Goal: Information Seeking & Learning: Learn about a topic

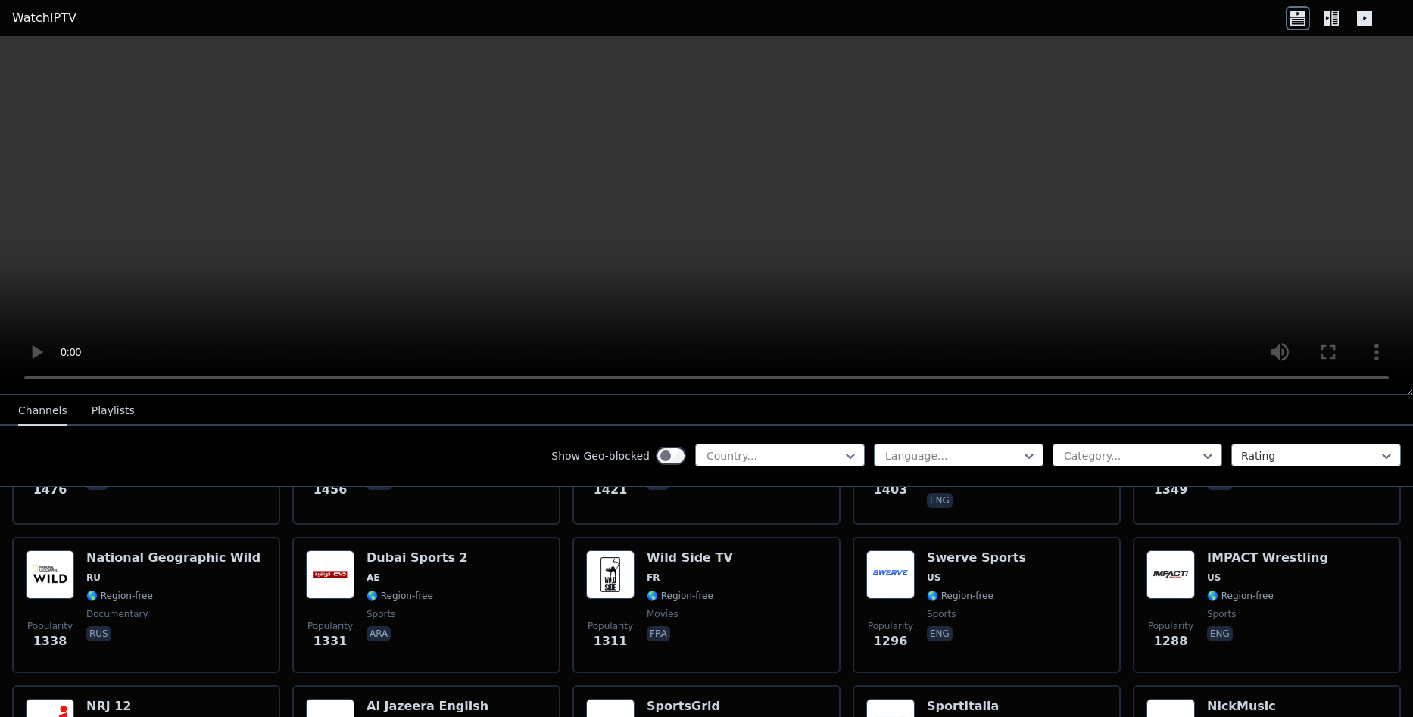
scroll to position [1662, 0]
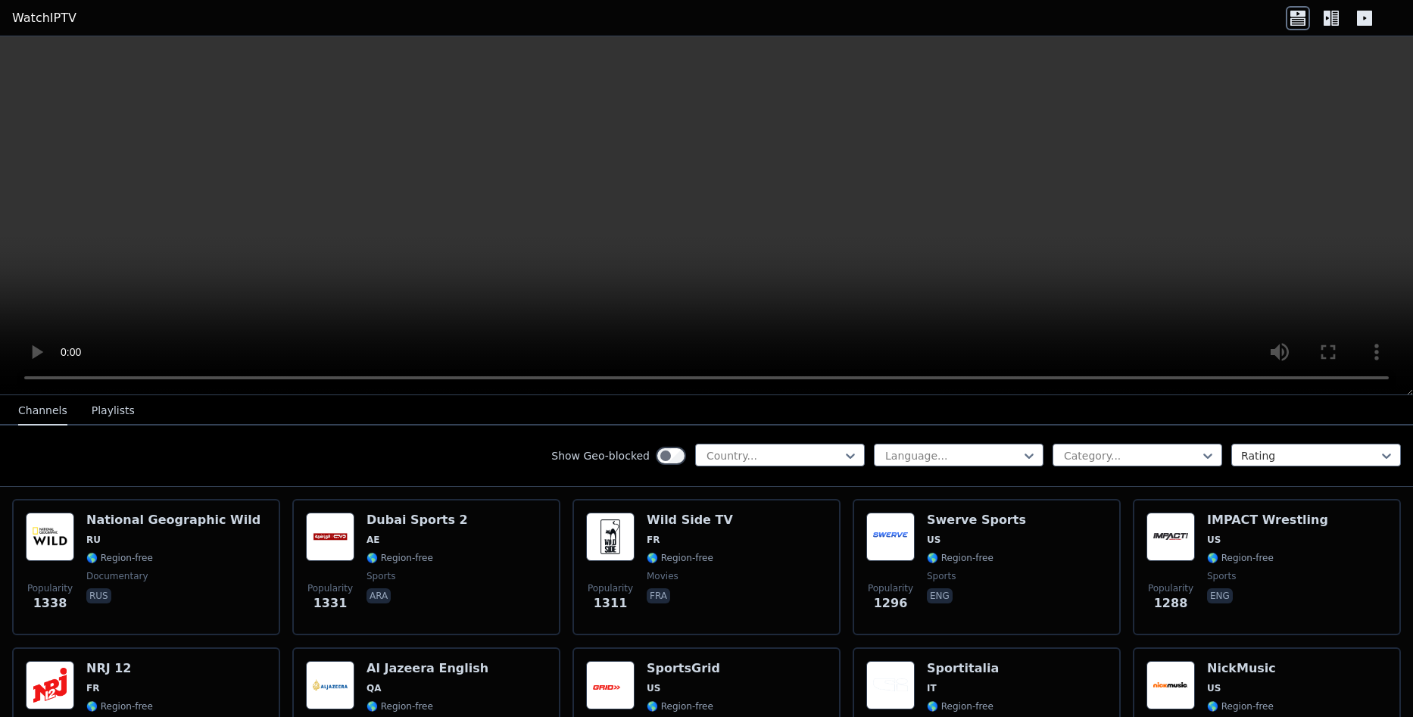
click at [794, 467] on div "Show Geo-blocked Country..." at bounding box center [707, 456] width 313 height 24
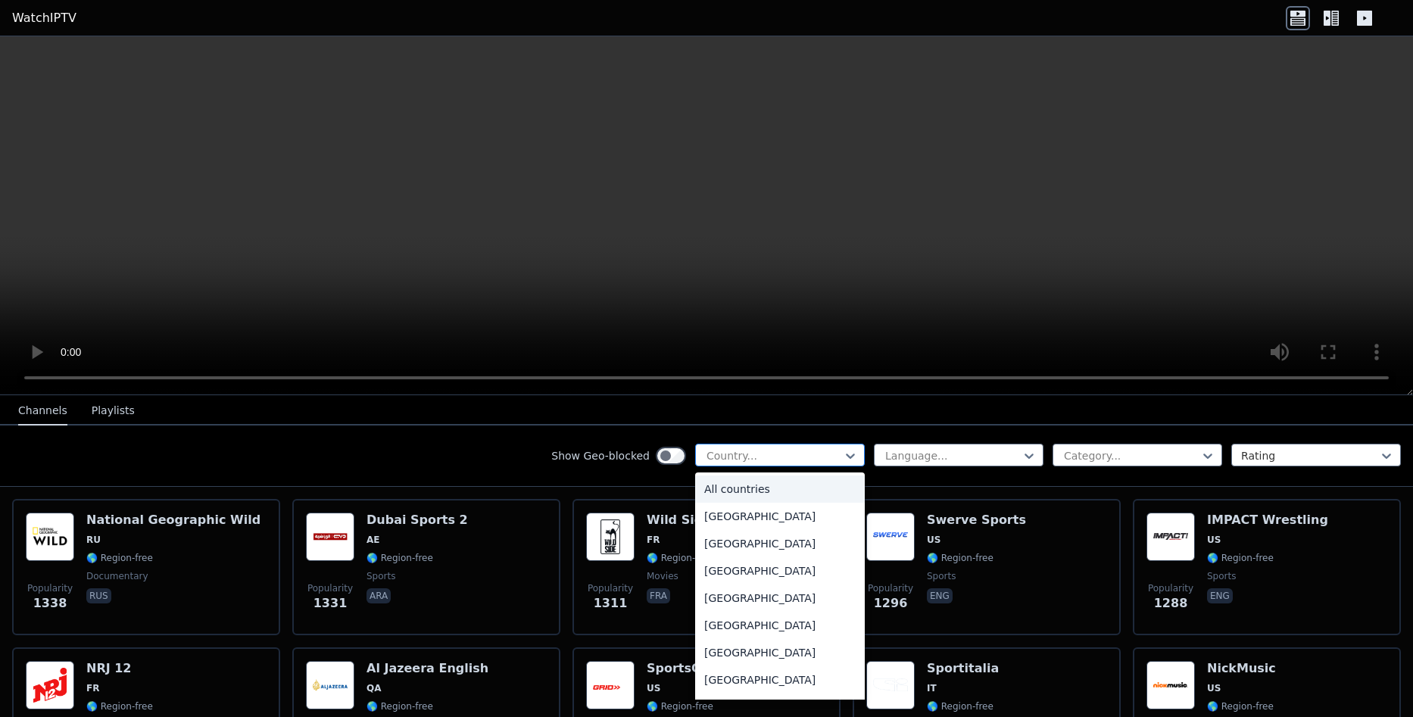
click at [793, 452] on div at bounding box center [774, 455] width 138 height 15
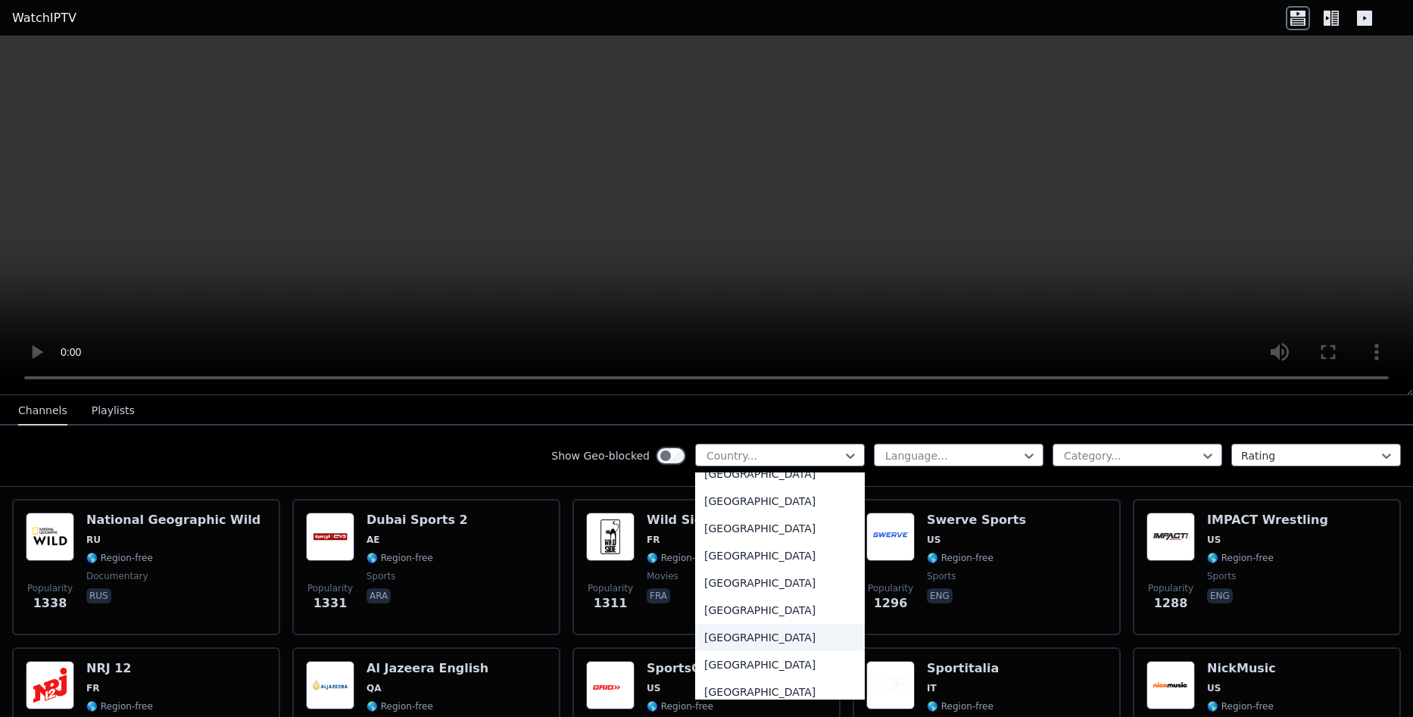
scroll to position [4558, 0]
click at [728, 635] on div "[GEOGRAPHIC_DATA]" at bounding box center [780, 635] width 170 height 27
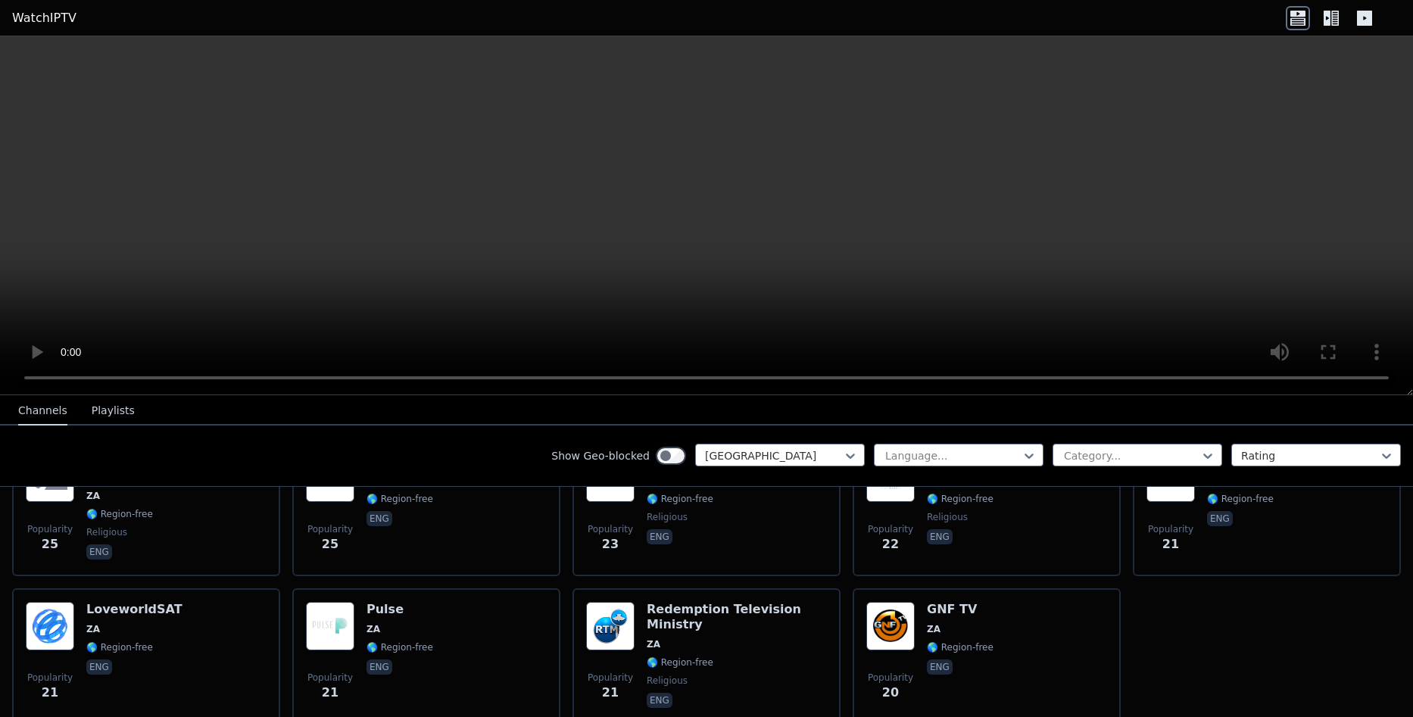
scroll to position [1025, 0]
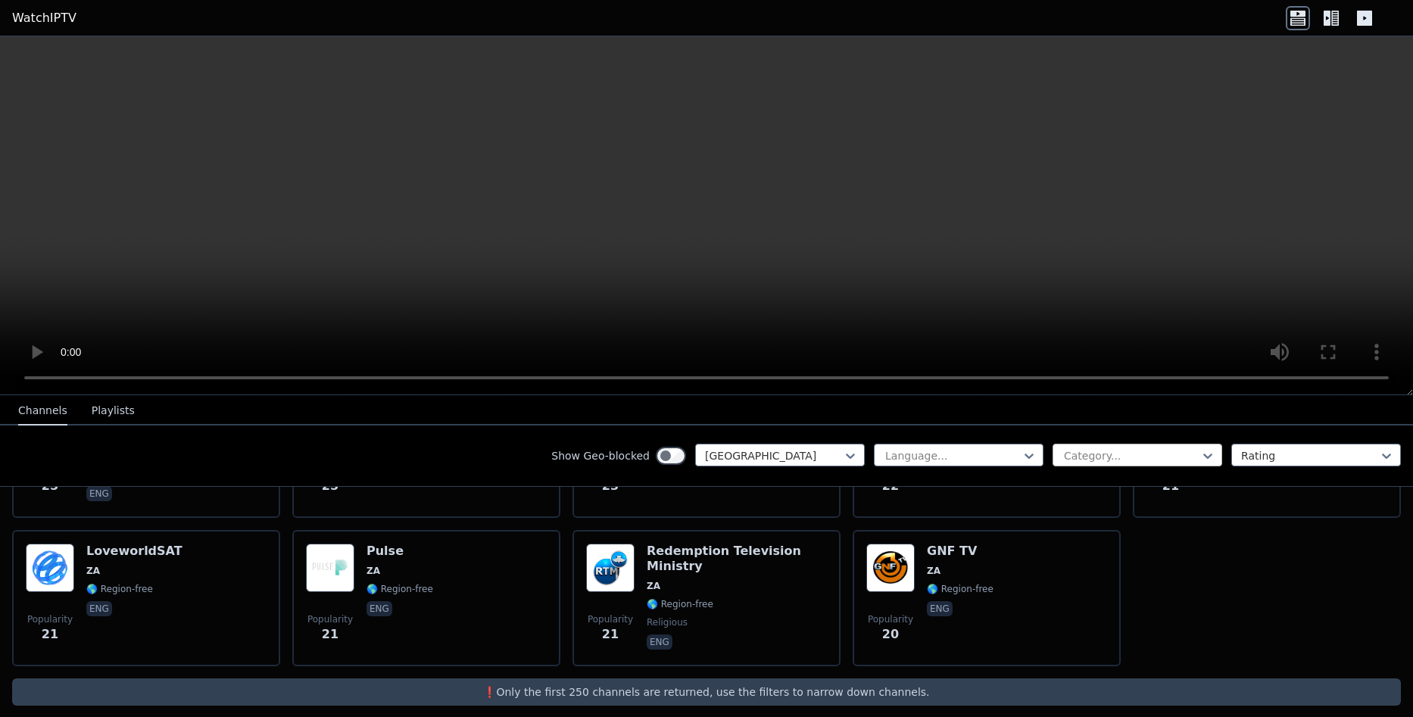
click at [1081, 447] on div "Category..." at bounding box center [1138, 455] width 170 height 23
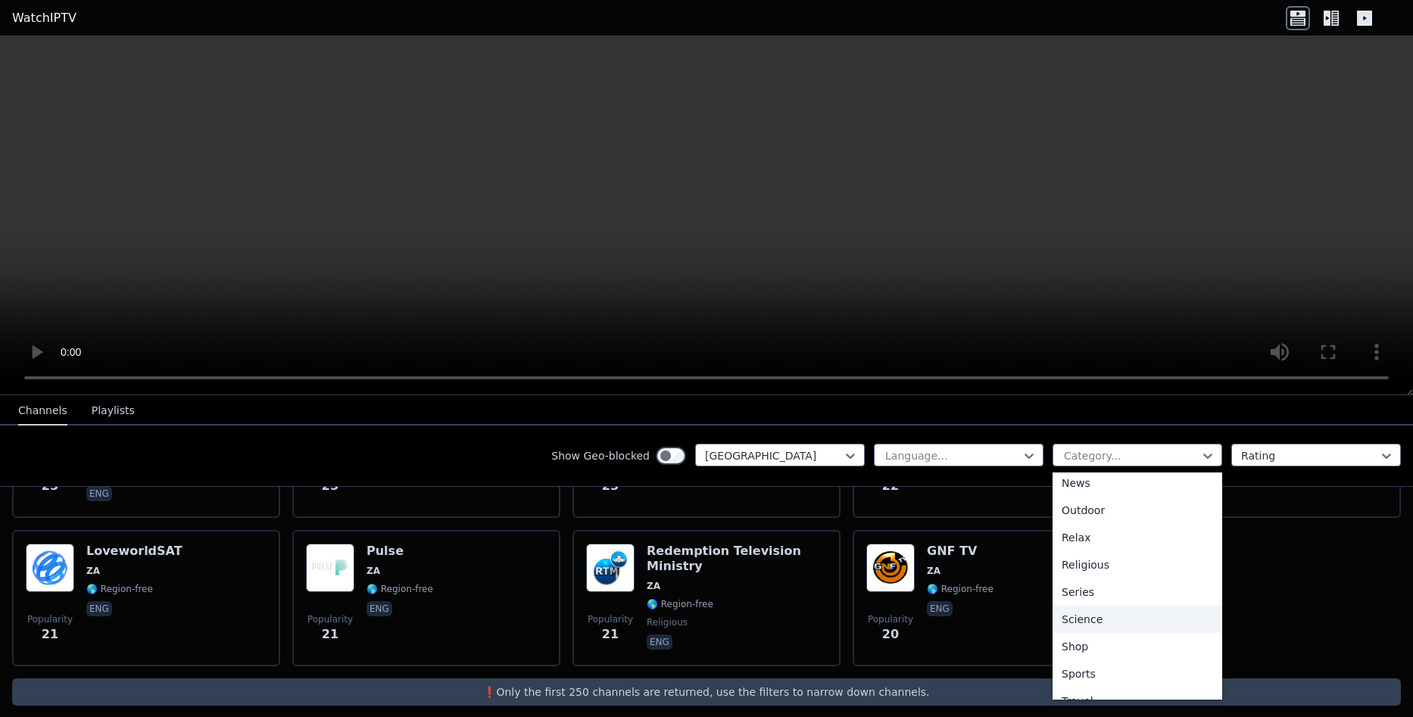
scroll to position [515, 0]
click at [1091, 628] on div "Sports" at bounding box center [1138, 628] width 170 height 27
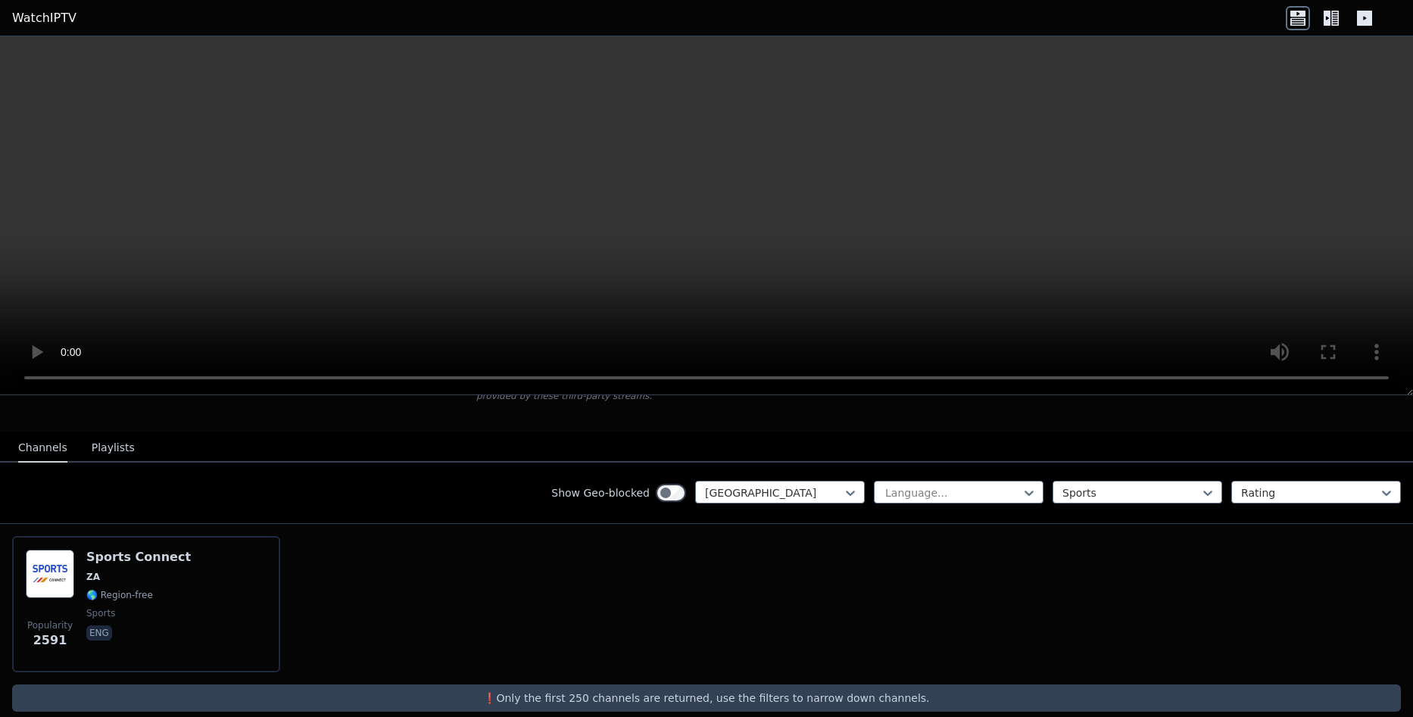
scroll to position [135, 0]
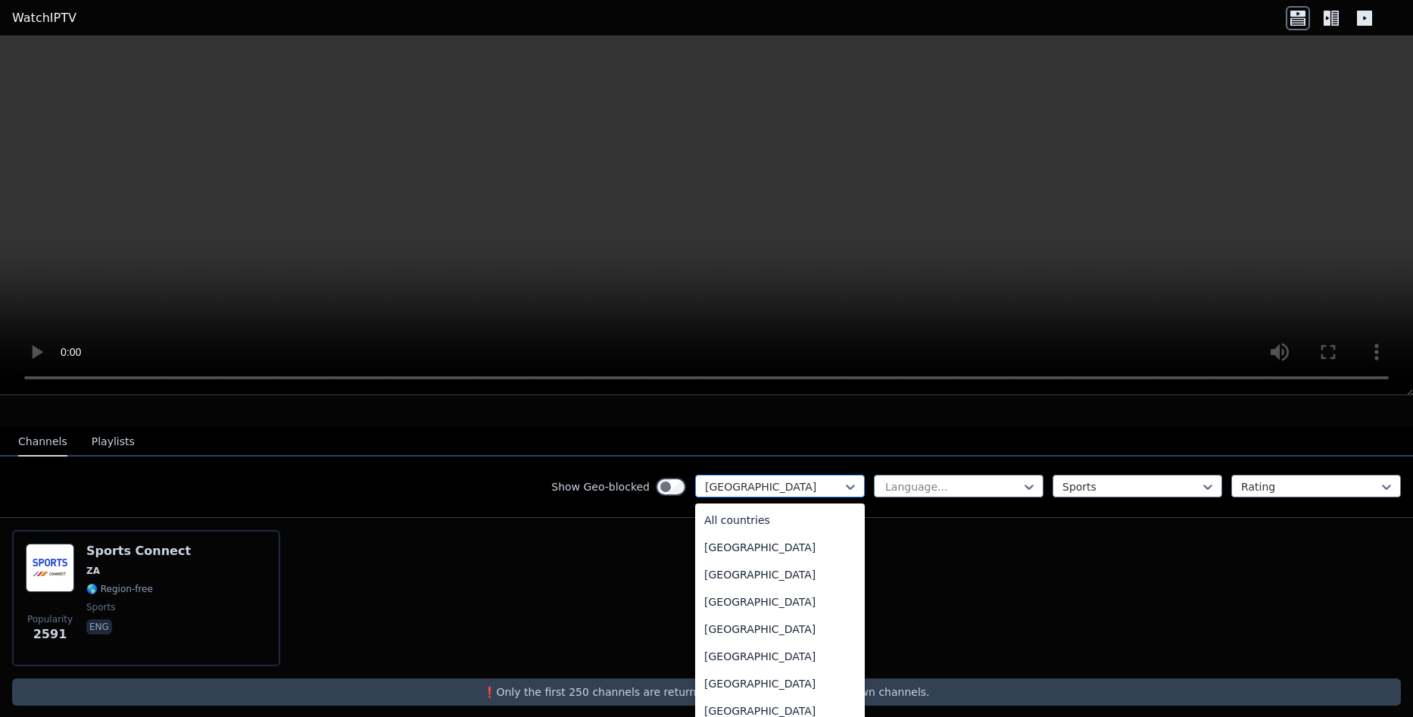
click at [778, 479] on div at bounding box center [774, 486] width 138 height 15
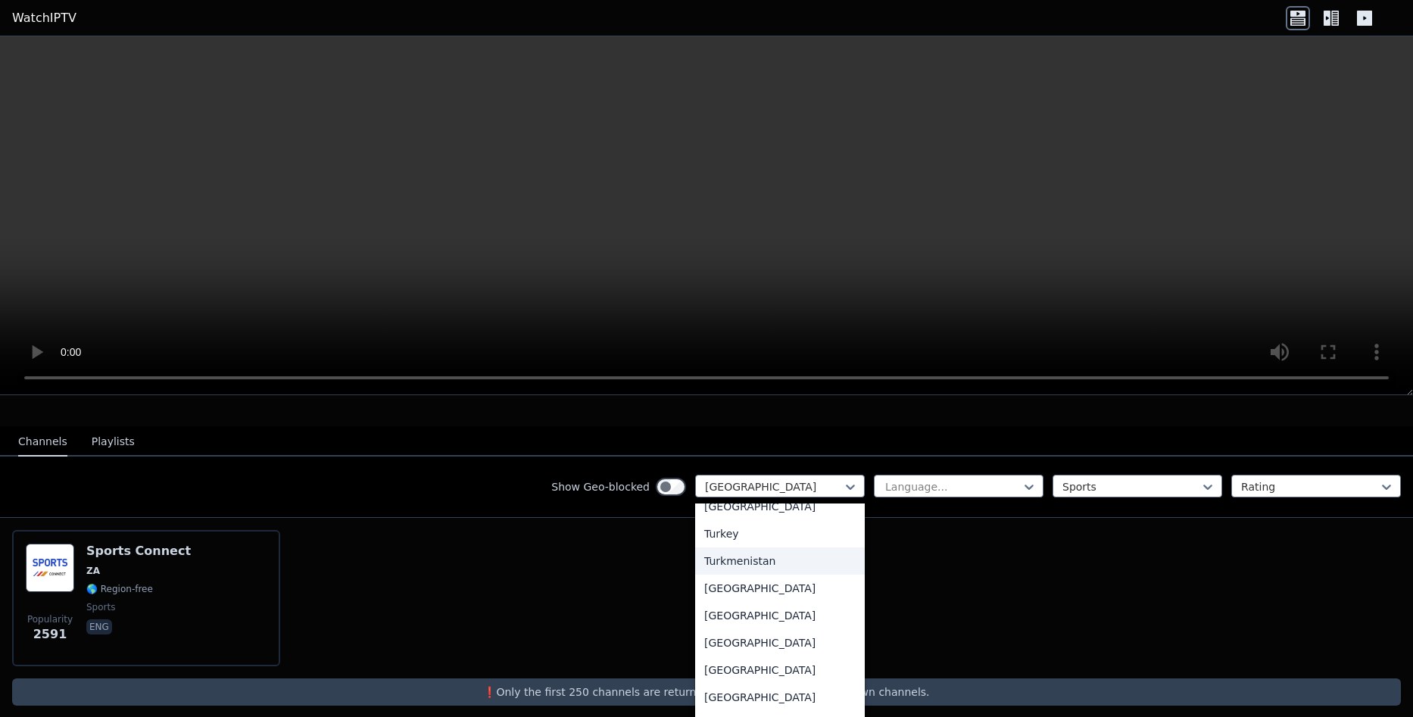
scroll to position [5184, 0]
click at [756, 658] on div "[GEOGRAPHIC_DATA]" at bounding box center [780, 666] width 170 height 27
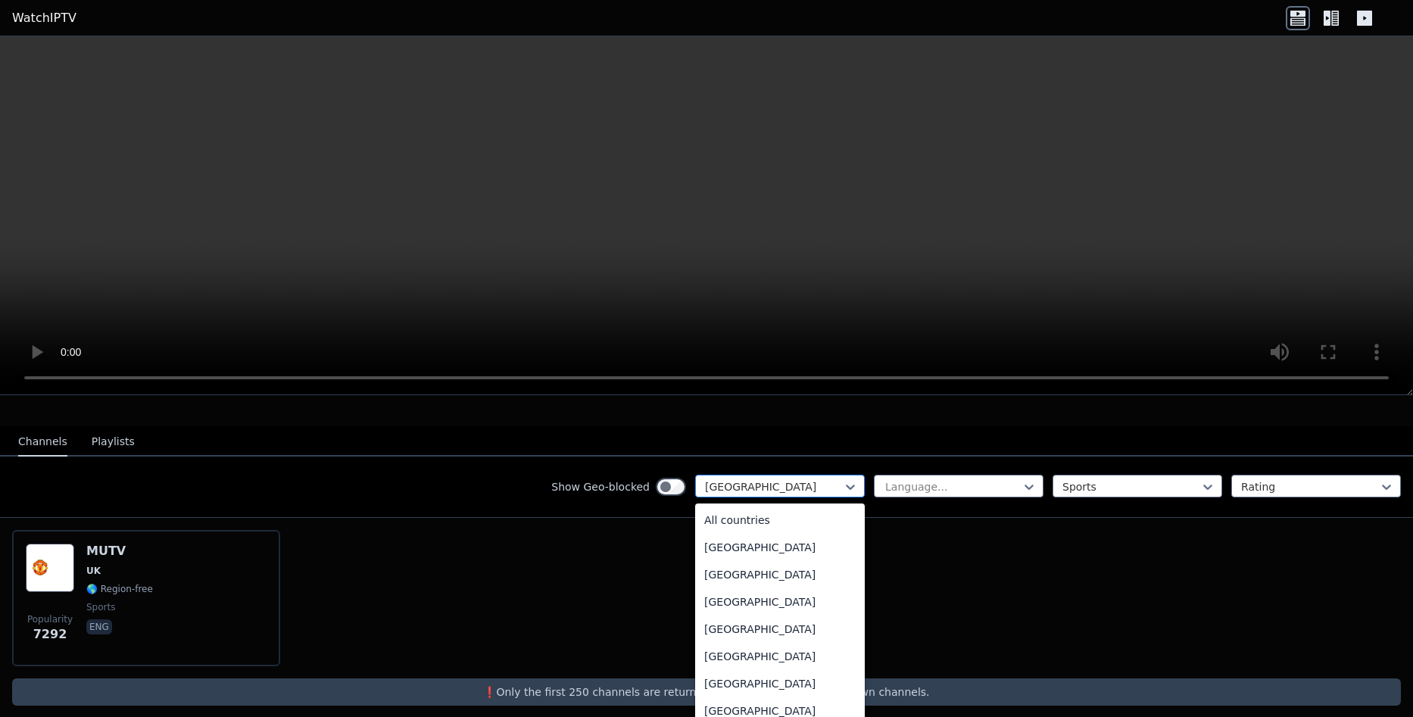
scroll to position [5143, 0]
click at [755, 482] on div at bounding box center [774, 486] width 138 height 15
click at [744, 585] on div "[GEOGRAPHIC_DATA]" at bounding box center [780, 598] width 170 height 27
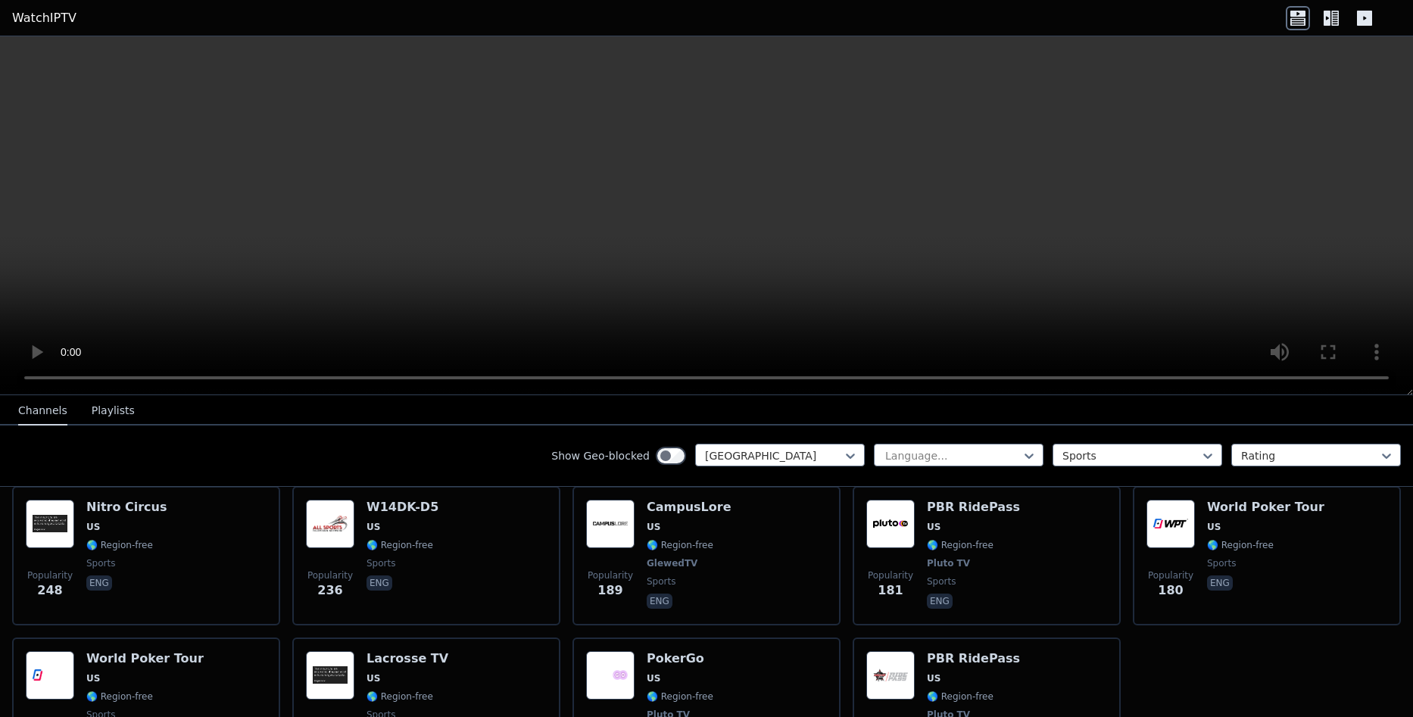
scroll to position [738, 0]
